Goal: Task Accomplishment & Management: Use online tool/utility

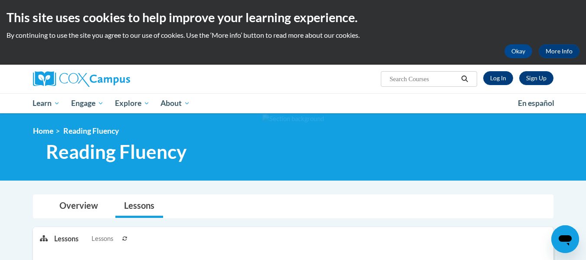
click at [497, 85] on div "Sign Up Log In Search Search..." at bounding box center [382, 76] width 356 height 22
click at [497, 83] on link "Log In" at bounding box center [498, 78] width 30 height 14
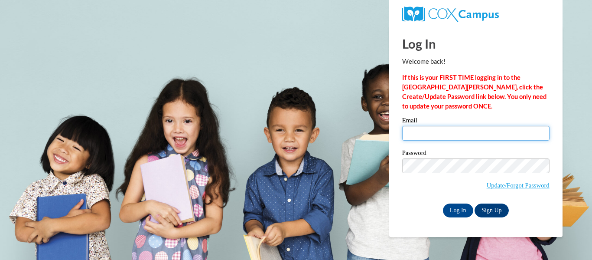
click at [450, 137] on input "Email" at bounding box center [475, 133] width 147 height 15
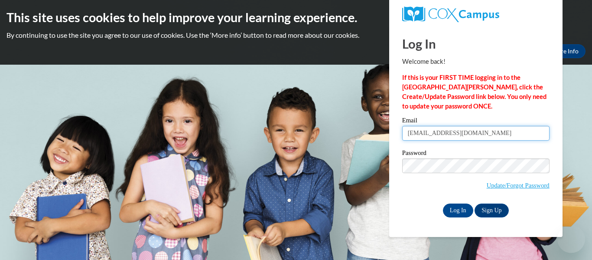
type input "awilliams3@kippmetroatlanta.org"
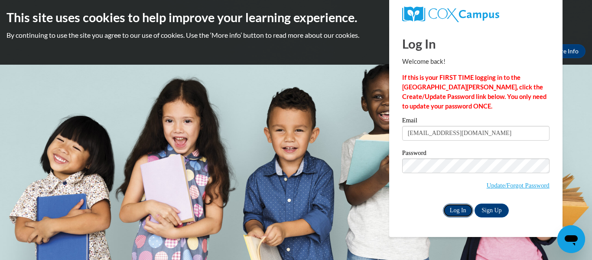
click at [457, 208] on input "Log In" at bounding box center [458, 210] width 30 height 14
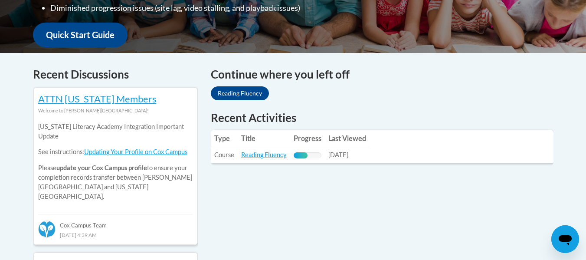
scroll to position [319, 0]
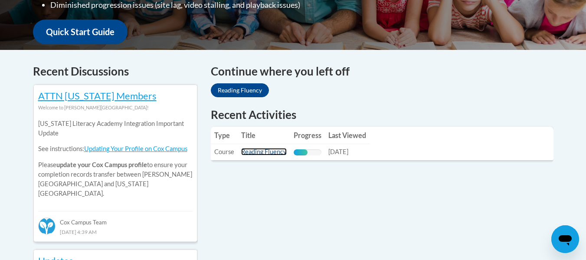
click at [262, 154] on link "Reading Fluency" at bounding box center [264, 151] width 46 height 7
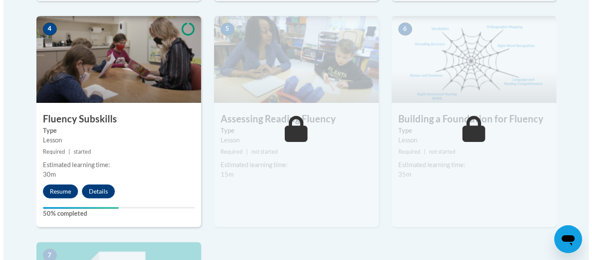
scroll to position [502, 0]
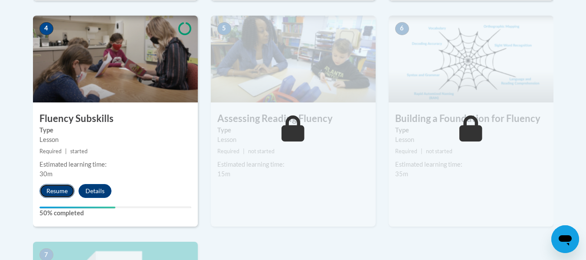
click at [59, 195] on button "Resume" at bounding box center [56, 191] width 35 height 14
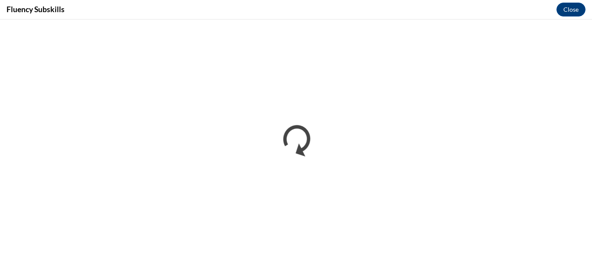
scroll to position [0, 0]
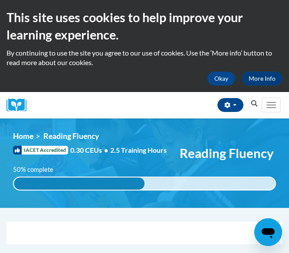
click at [151, 90] on div "This site uses cookies to help improve your learning experience. By continuing …" at bounding box center [144, 46] width 289 height 92
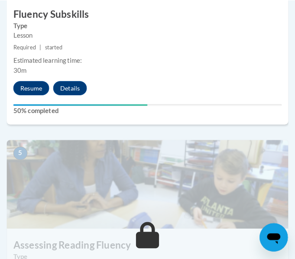
scroll to position [1042, 0]
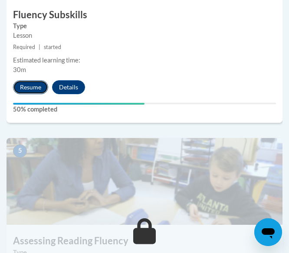
click at [36, 85] on button "Resume" at bounding box center [30, 87] width 35 height 14
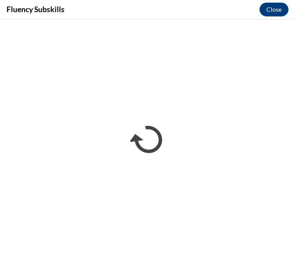
scroll to position [0, 0]
